Goal: Information Seeking & Learning: Learn about a topic

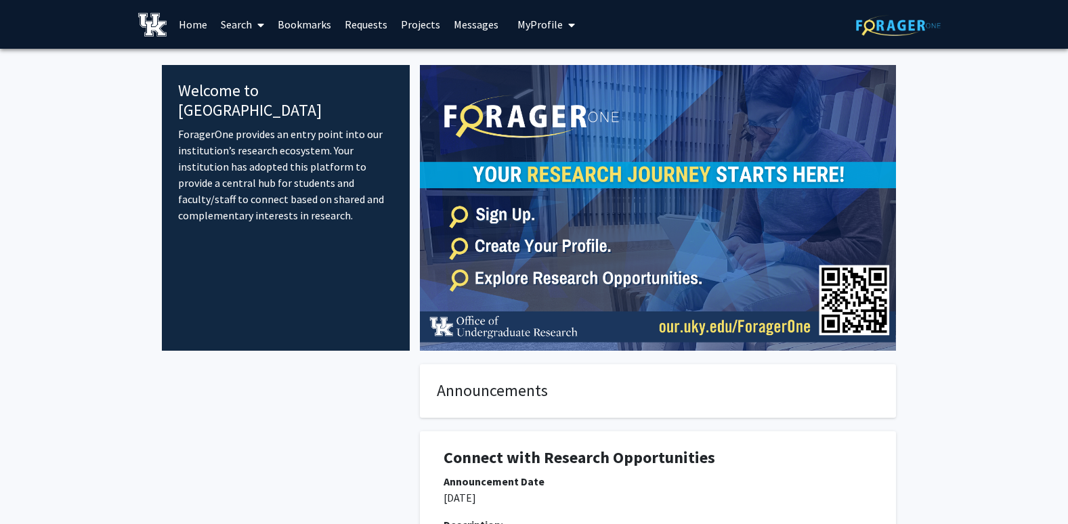
click at [186, 24] on link "Home" at bounding box center [193, 24] width 42 height 47
click at [538, 26] on span "My Profile" at bounding box center [540, 25] width 45 height 14
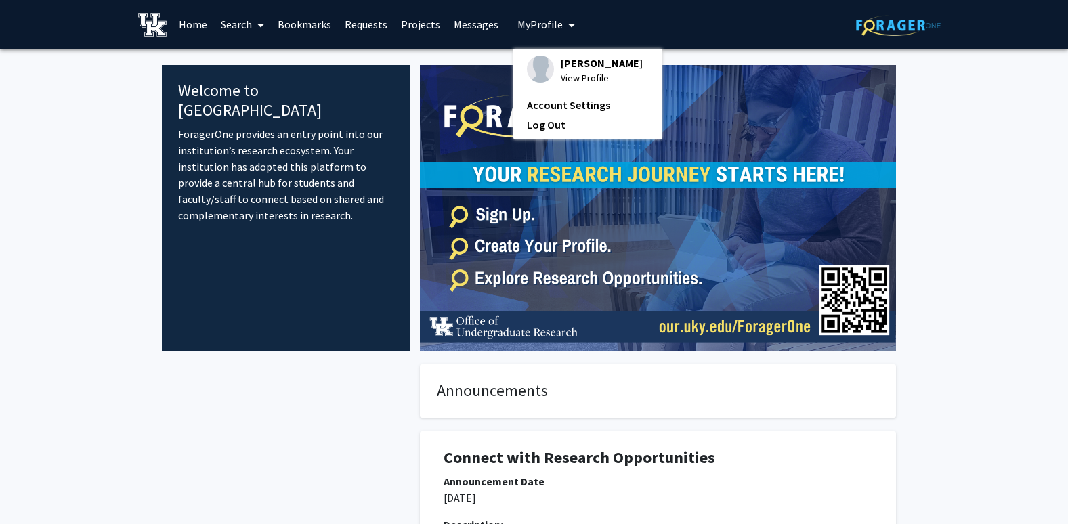
click at [575, 70] on span "[PERSON_NAME]" at bounding box center [602, 63] width 82 height 15
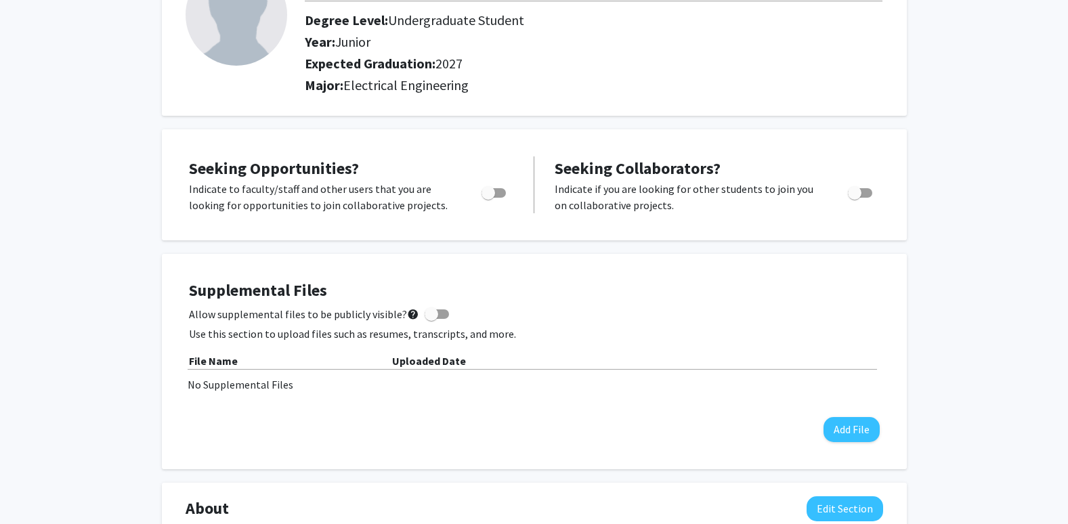
scroll to position [127, 0]
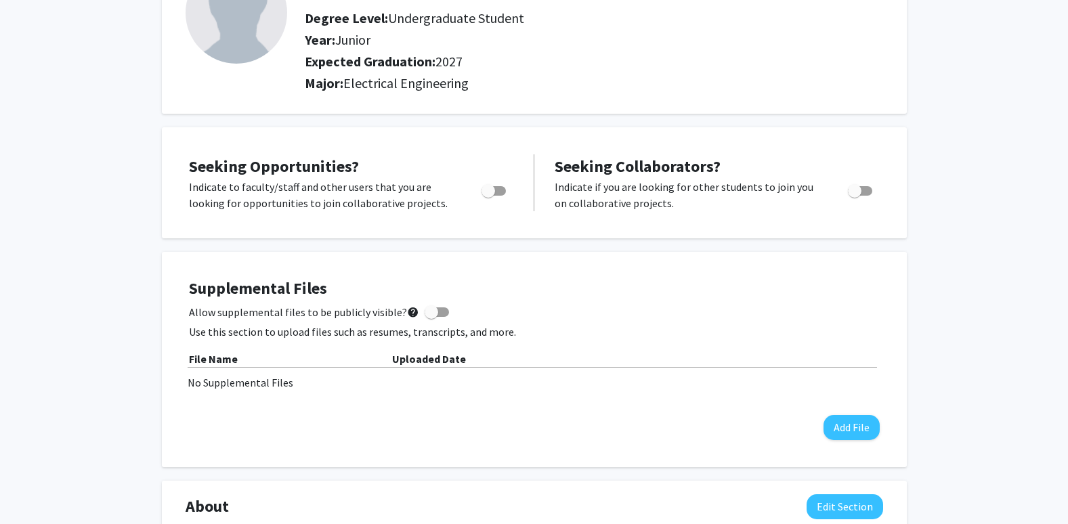
click at [492, 196] on span "Toggle" at bounding box center [489, 191] width 14 height 14
click at [488, 196] on input "Are you actively seeking opportunities?" at bounding box center [488, 196] width 1 height 1
checkbox input "true"
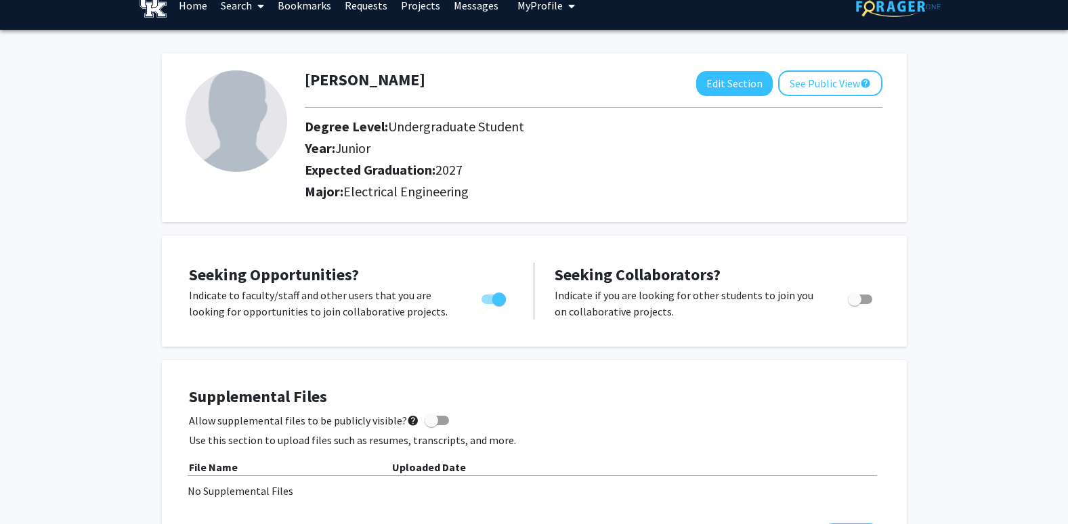
scroll to position [0, 0]
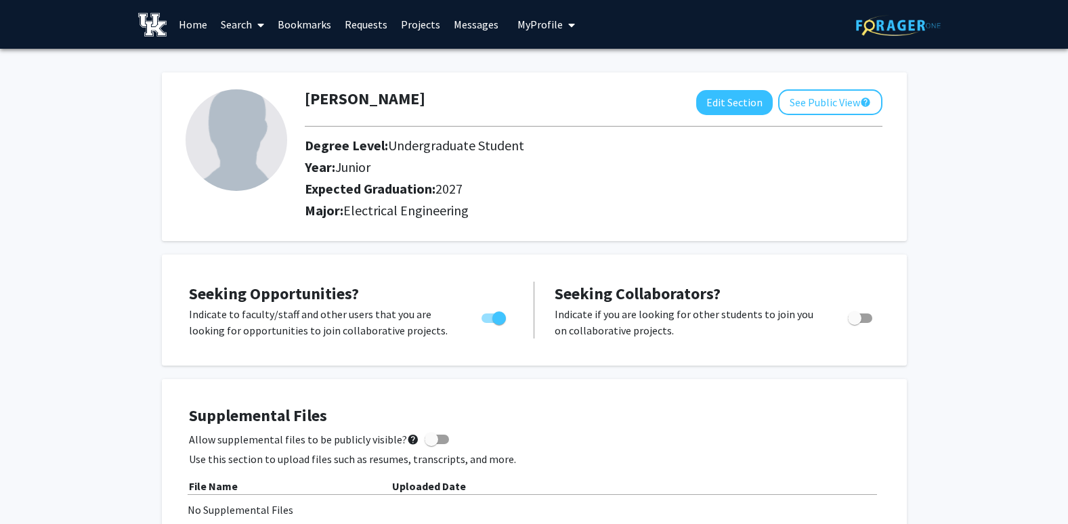
click at [208, 23] on link "Home" at bounding box center [193, 24] width 42 height 47
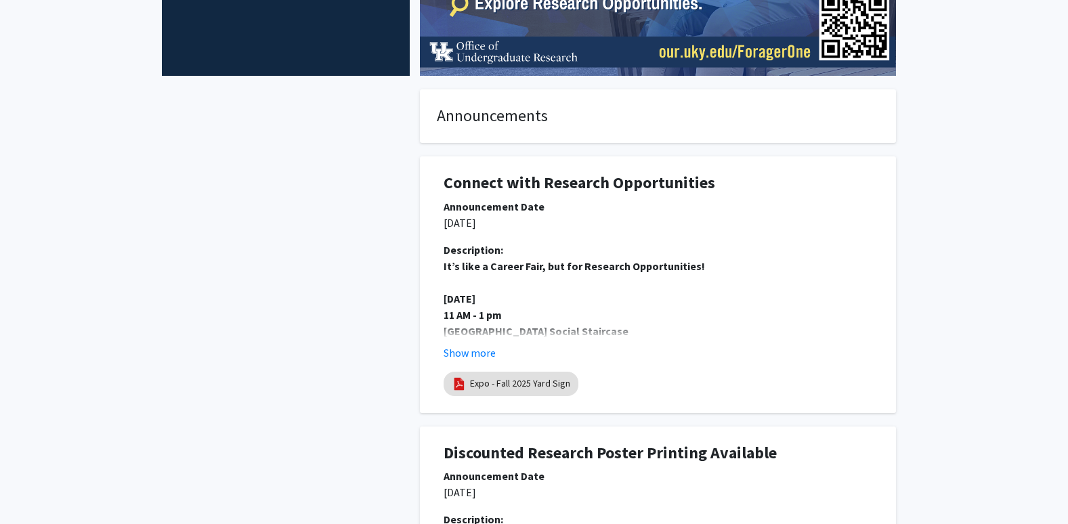
scroll to position [276, 0]
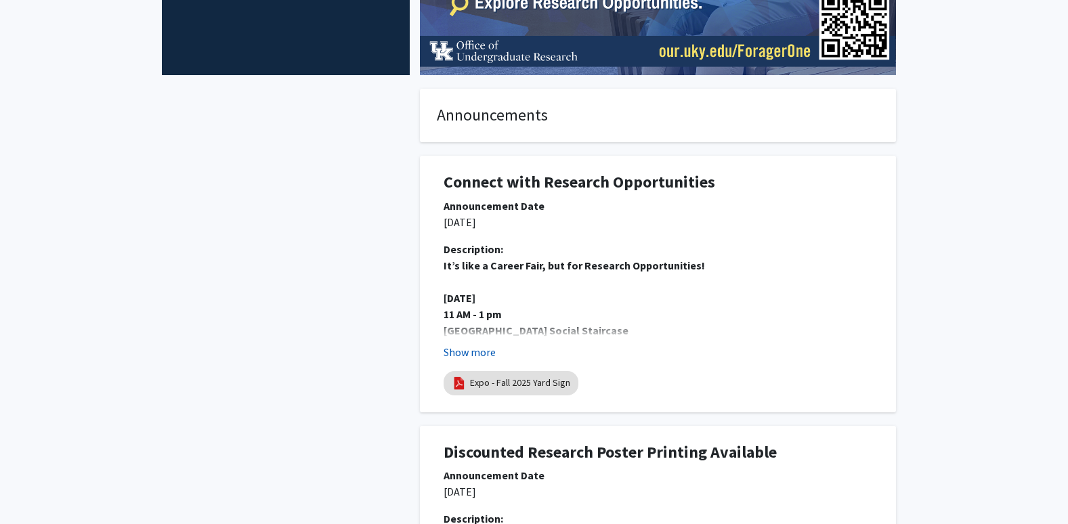
click at [476, 350] on button "Show more" at bounding box center [470, 352] width 52 height 16
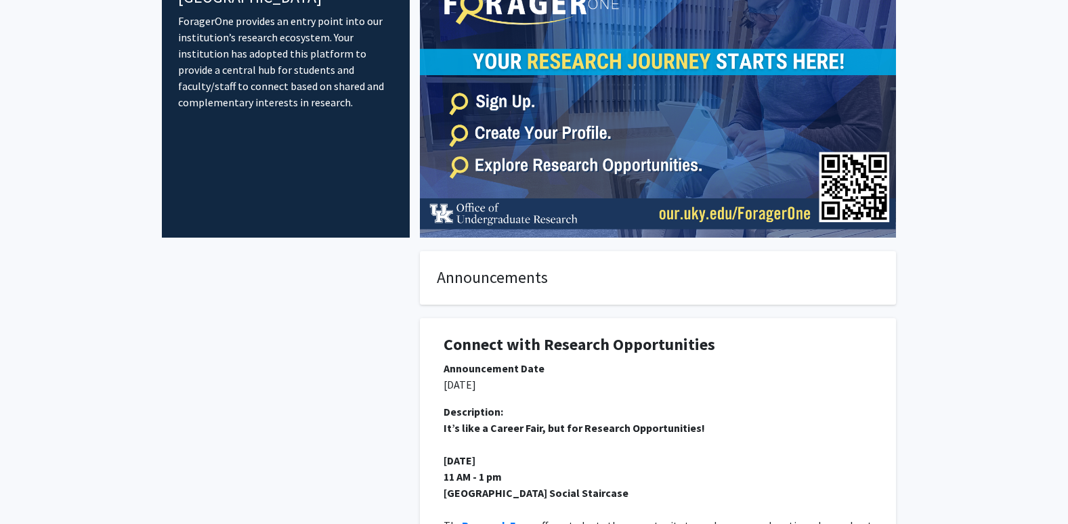
scroll to position [0, 0]
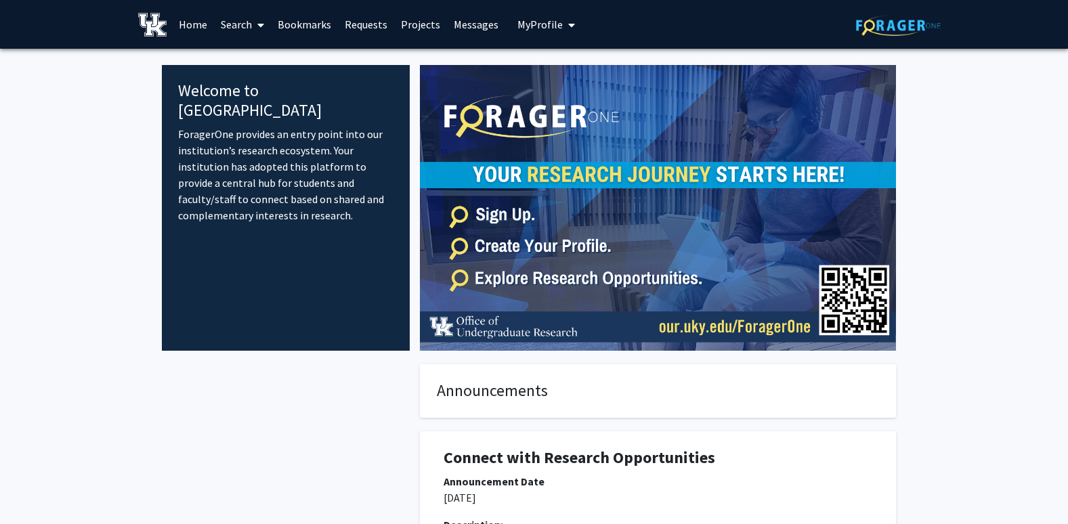
click at [258, 37] on span at bounding box center [258, 24] width 12 height 47
click at [285, 60] on span "Faculty/Staff" at bounding box center [264, 62] width 100 height 27
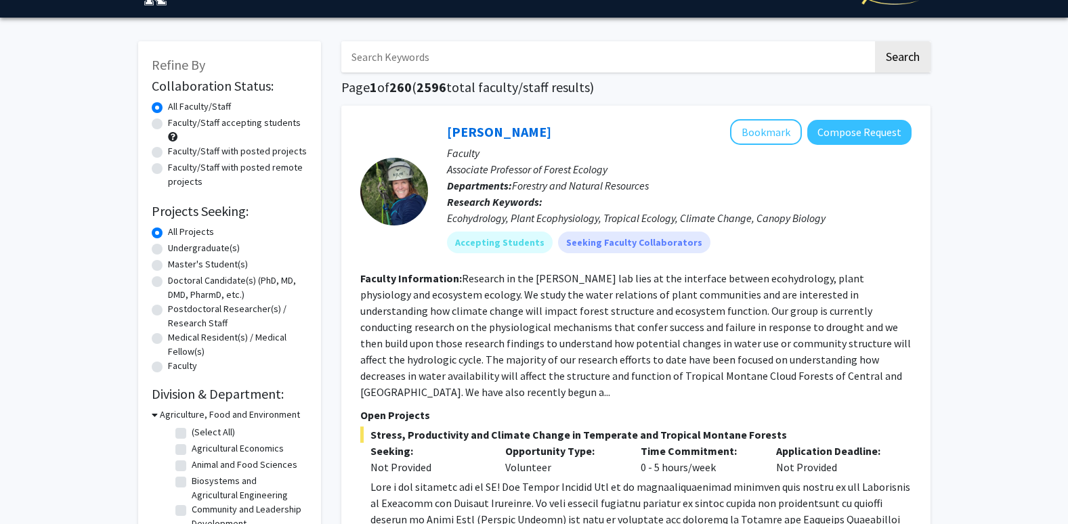
scroll to position [32, 0]
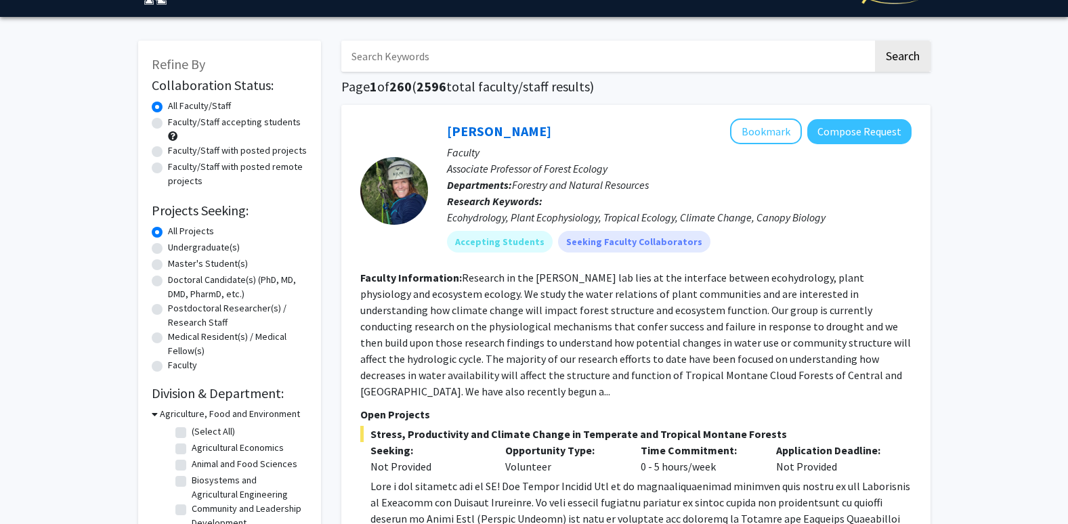
click at [191, 124] on label "Faculty/Staff accepting students" at bounding box center [234, 122] width 133 height 14
click at [177, 124] on input "Faculty/Staff accepting students" at bounding box center [172, 119] width 9 height 9
radio input "true"
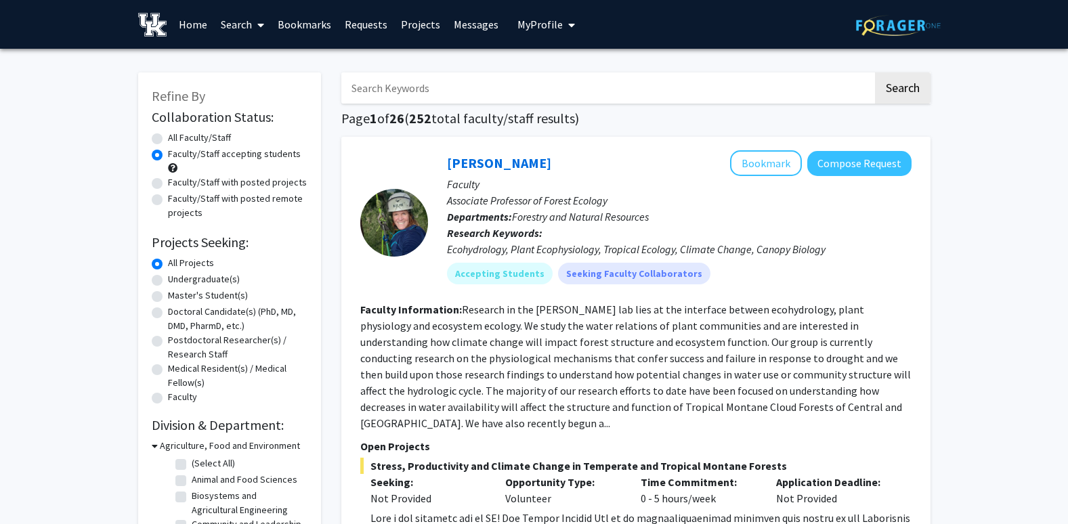
click at [212, 281] on label "Undergraduate(s)" at bounding box center [204, 279] width 72 height 14
click at [177, 281] on input "Undergraduate(s)" at bounding box center [172, 276] width 9 height 9
radio input "true"
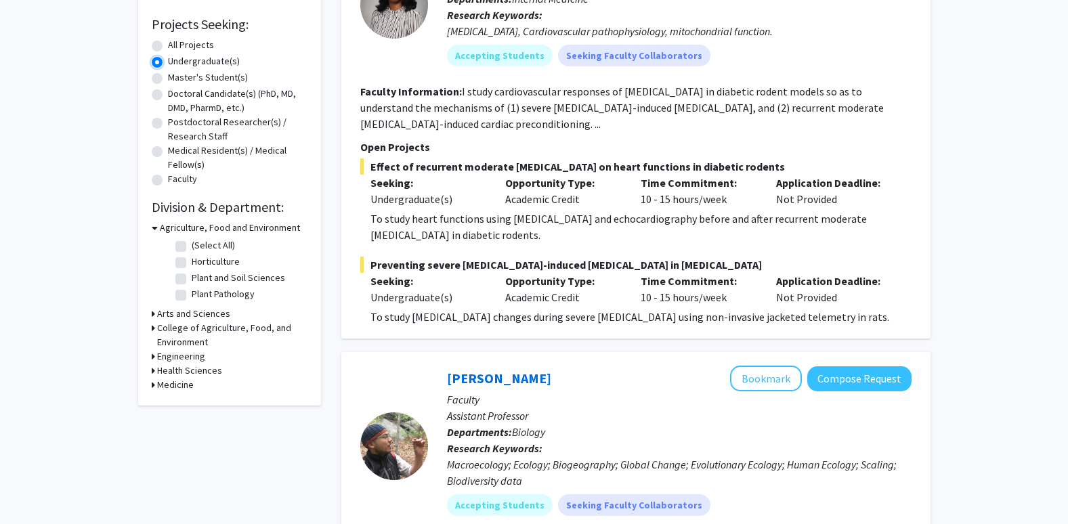
scroll to position [219, 0]
click at [160, 228] on h3 "Agriculture, Food and Environment" at bounding box center [230, 227] width 140 height 14
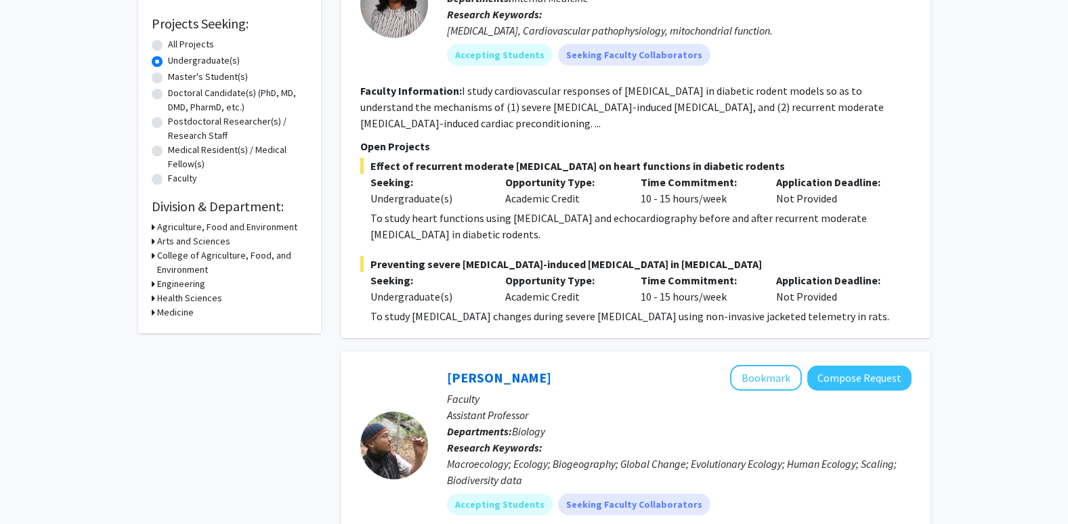
click at [154, 284] on icon at bounding box center [153, 284] width 3 height 14
click at [174, 284] on h3 "Engineering" at bounding box center [184, 284] width 48 height 14
click at [150, 254] on div "Refine By Collaboration Status: Collaboration Status All Faculty/Staff Collabor…" at bounding box center [229, 94] width 183 height 480
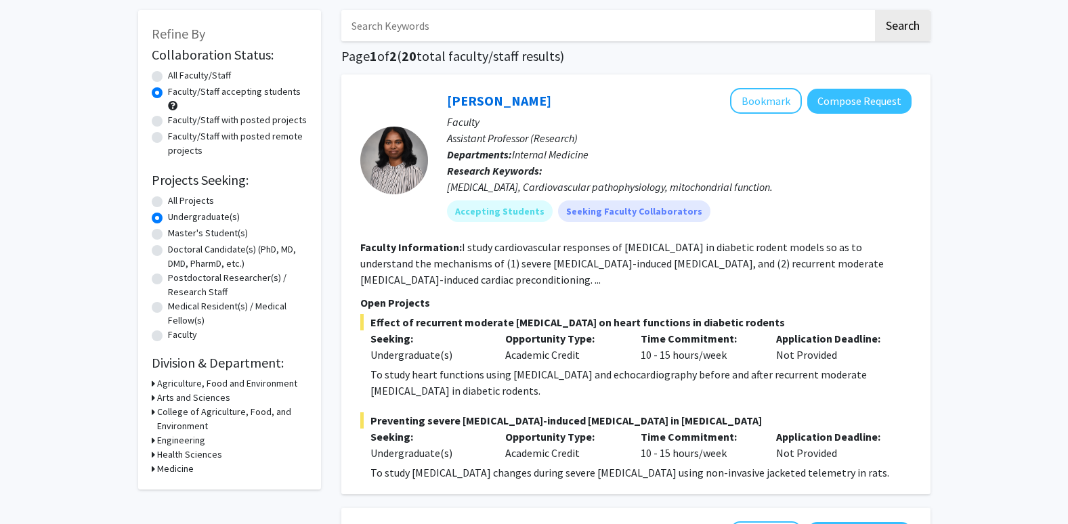
scroll to position [62, 0]
click at [188, 73] on label "All Faculty/Staff" at bounding box center [199, 76] width 63 height 14
click at [177, 73] on input "All Faculty/Staff" at bounding box center [172, 73] width 9 height 9
radio input "true"
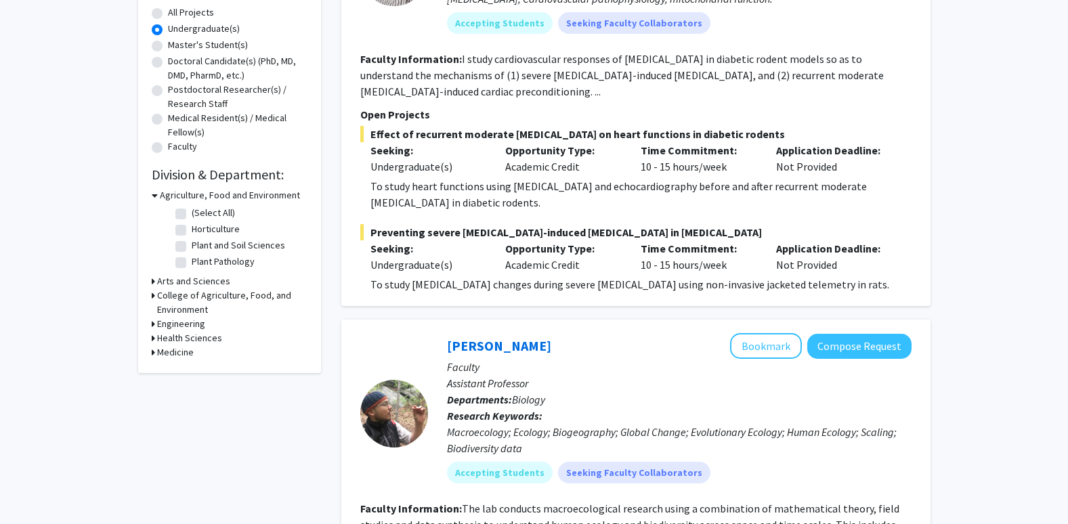
scroll to position [258, 0]
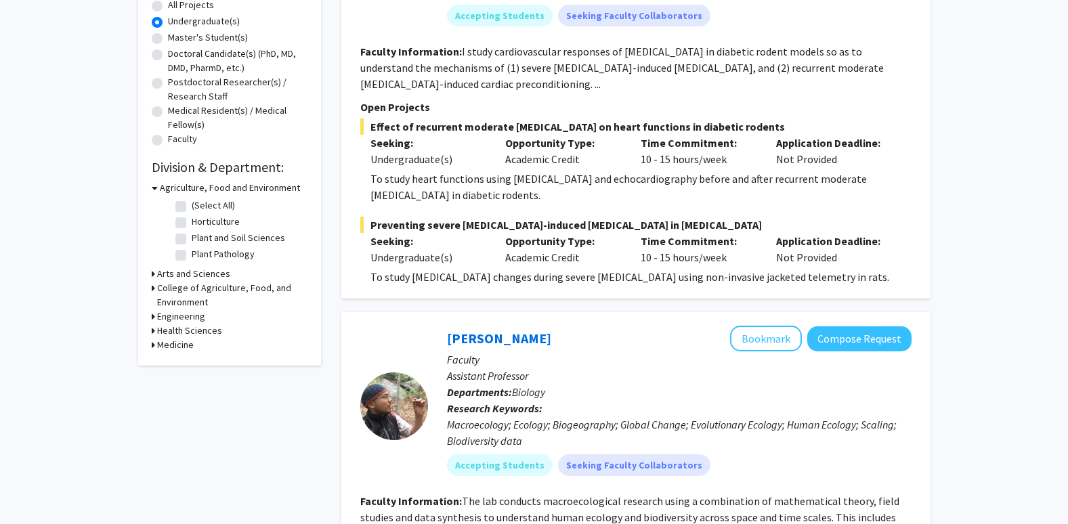
click at [183, 315] on h3 "Engineering" at bounding box center [181, 317] width 48 height 14
click at [217, 335] on label "Biomedical Engineering" at bounding box center [239, 334] width 95 height 14
click at [201, 335] on input "Biomedical Engineering" at bounding box center [196, 331] width 9 height 9
checkbox input "true"
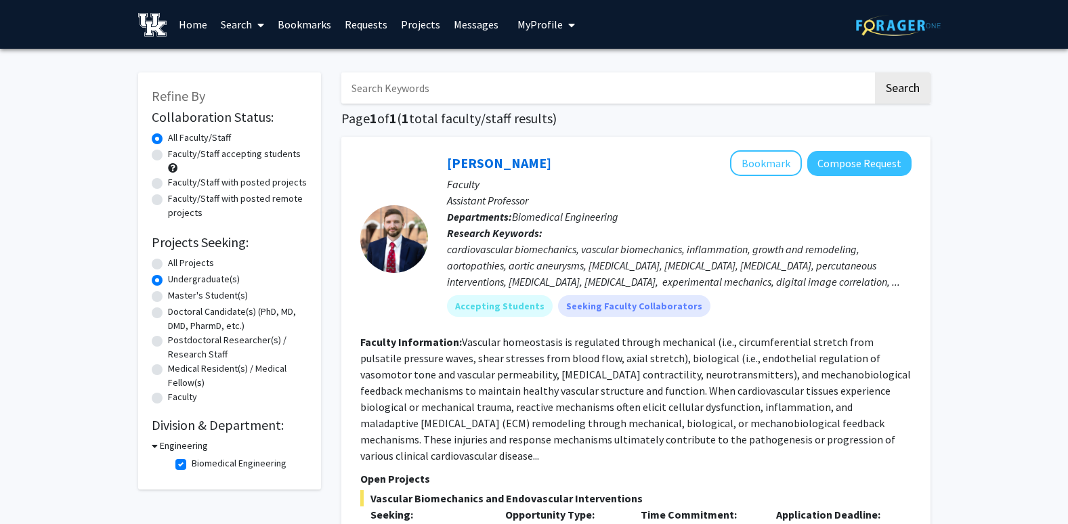
scroll to position [322, 0]
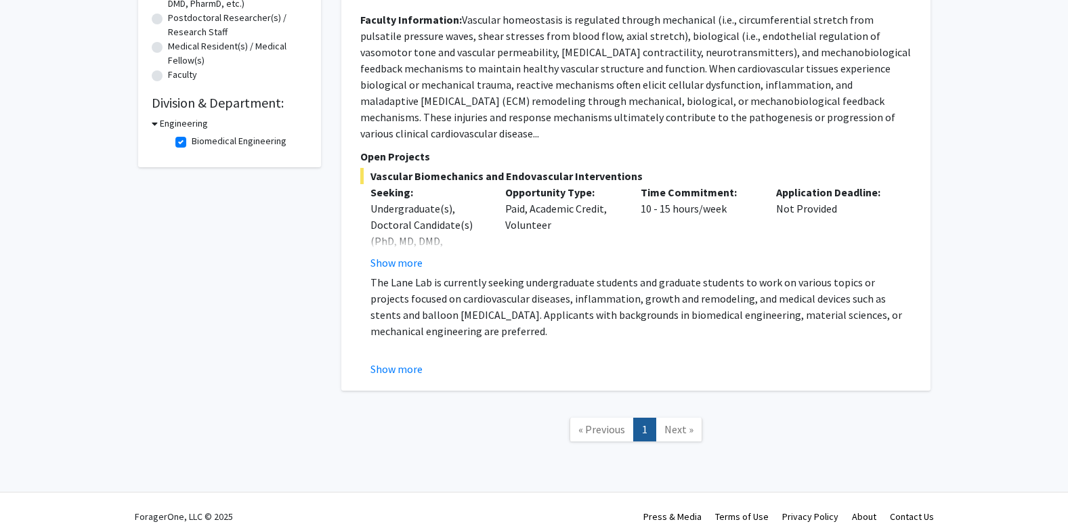
click at [192, 144] on label "Biomedical Engineering" at bounding box center [239, 141] width 95 height 14
click at [192, 143] on input "Biomedical Engineering" at bounding box center [196, 138] width 9 height 9
checkbox input "false"
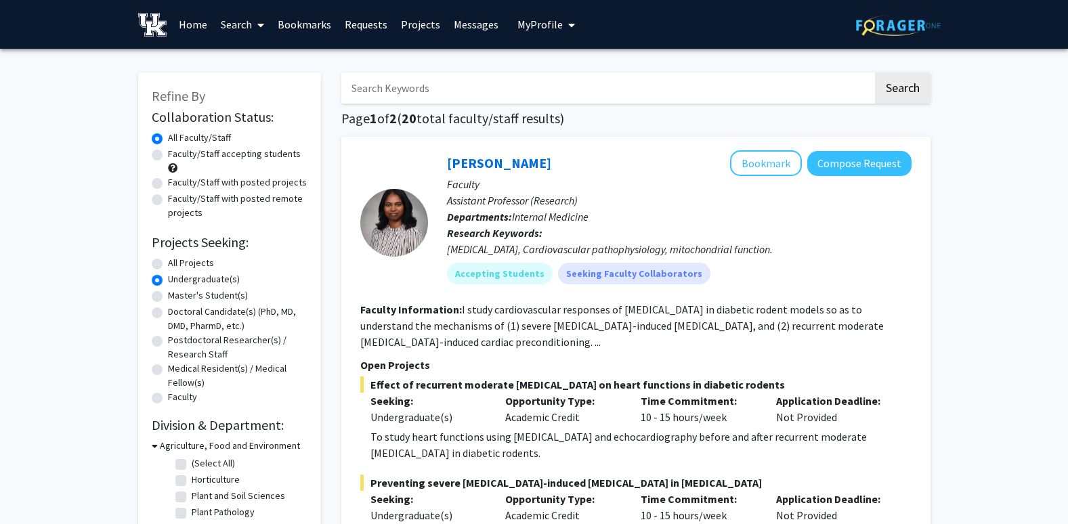
click at [158, 257] on div "All Projects" at bounding box center [230, 264] width 156 height 16
click at [162, 270] on div "All Projects" at bounding box center [230, 264] width 156 height 16
click at [168, 263] on label "All Projects" at bounding box center [191, 263] width 46 height 14
click at [168, 263] on input "All Projects" at bounding box center [172, 260] width 9 height 9
radio input "true"
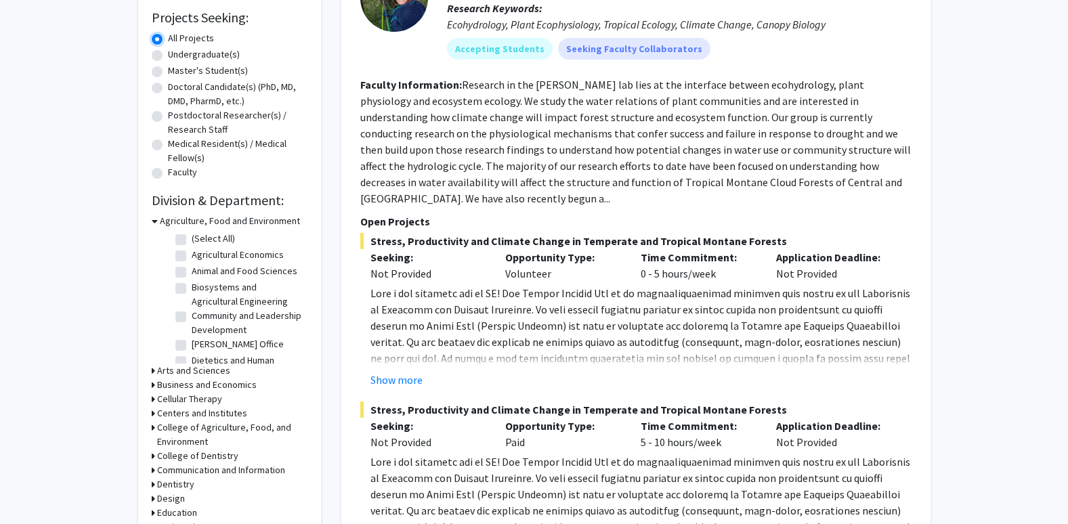
scroll to position [309, 0]
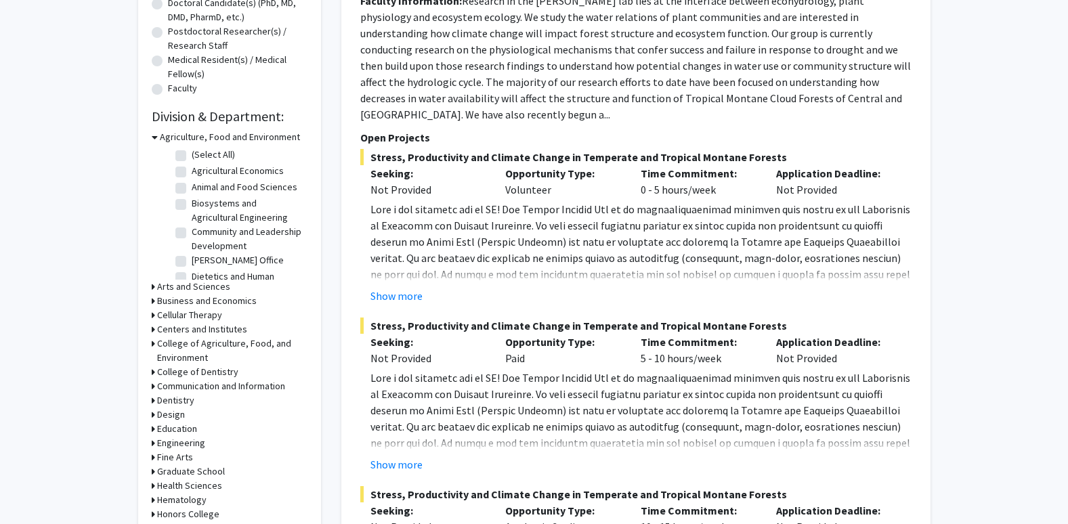
click at [154, 446] on icon at bounding box center [153, 443] width 3 height 14
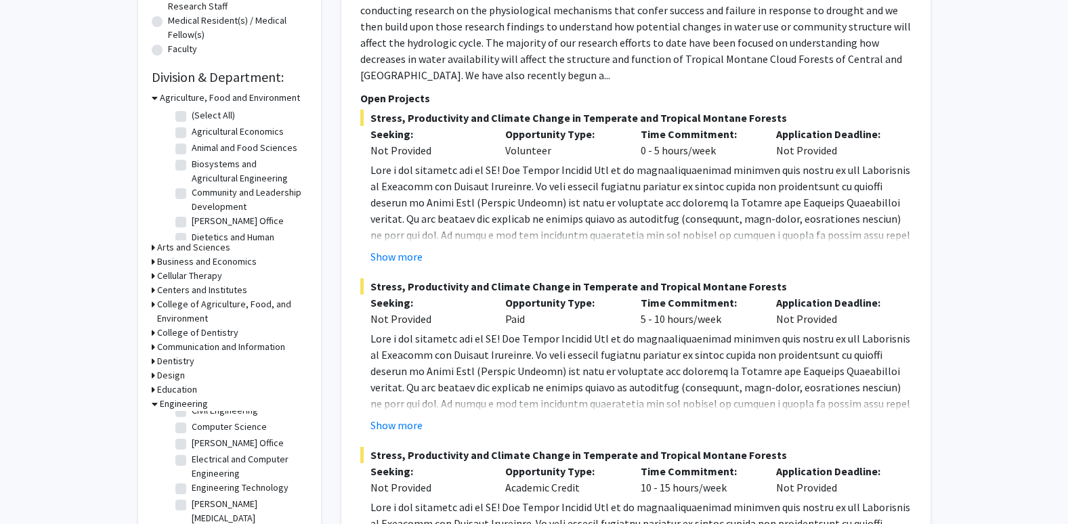
scroll to position [78, 0]
click at [187, 455] on fg-checkbox "Electrical and Computer Engineering Electrical and Computer Engineering" at bounding box center [239, 460] width 129 height 28
click at [192, 455] on label "Electrical and Computer Engineering" at bounding box center [248, 460] width 112 height 28
click at [192, 455] on input "Electrical and Computer Engineering" at bounding box center [196, 450] width 9 height 9
checkbox input "true"
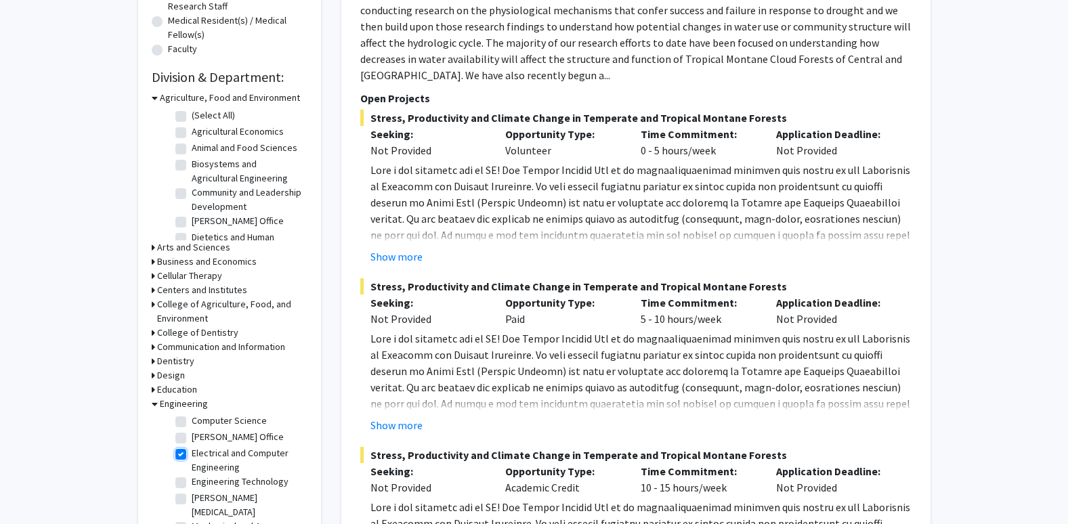
checkbox input "true"
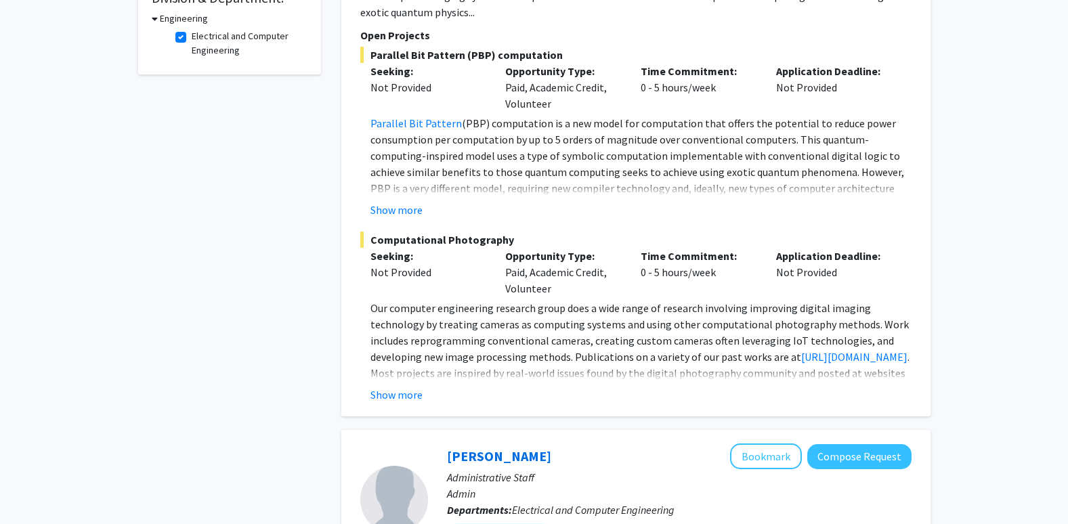
scroll to position [427, 0]
click at [417, 203] on button "Show more" at bounding box center [397, 211] width 52 height 16
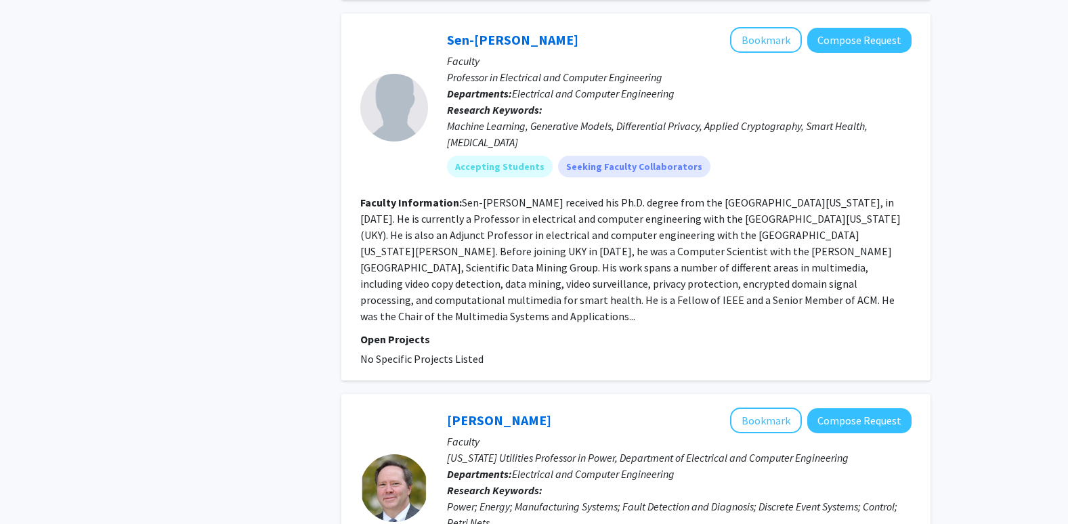
scroll to position [3278, 0]
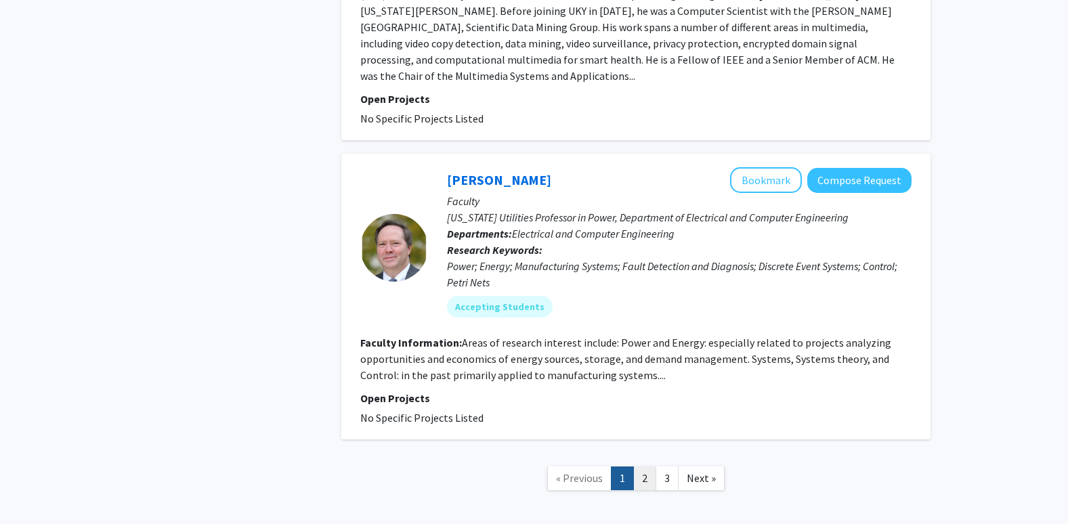
click at [646, 467] on link "2" at bounding box center [644, 479] width 23 height 24
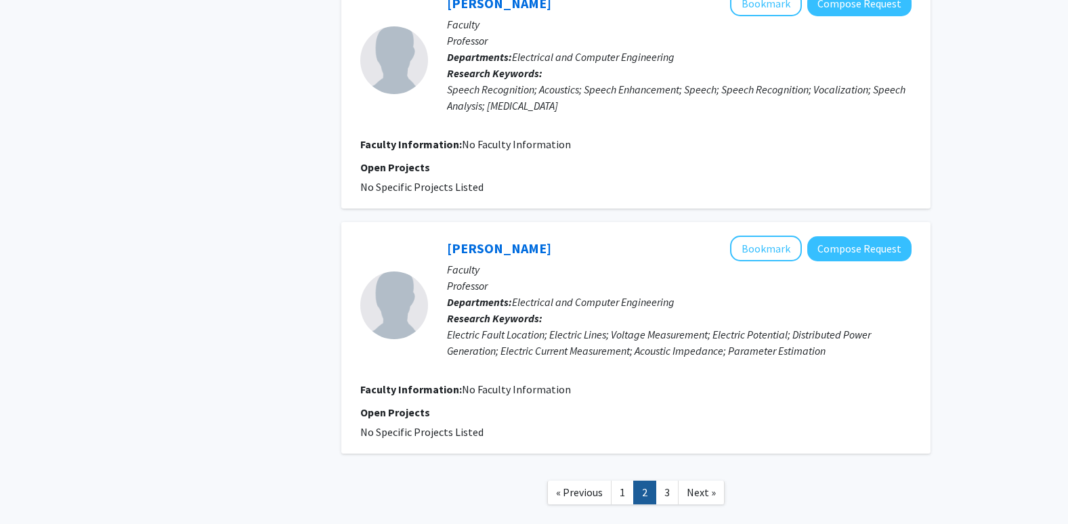
scroll to position [2255, 0]
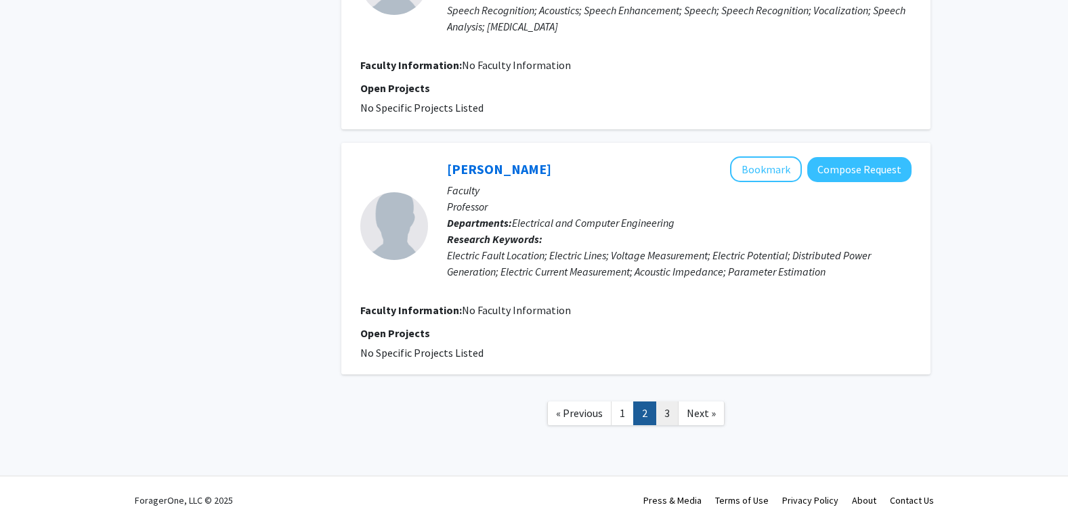
click at [667, 417] on link "3" at bounding box center [667, 414] width 23 height 24
